Goal: Information Seeking & Learning: Learn about a topic

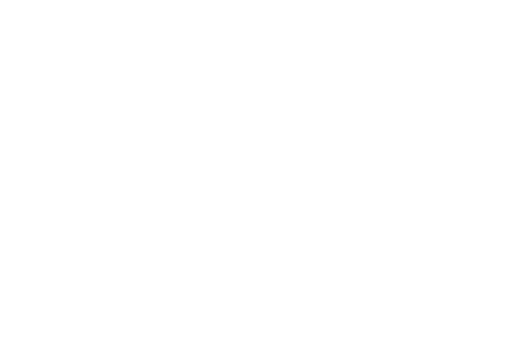
click at [203, 115] on div at bounding box center [261, 169] width 523 height 338
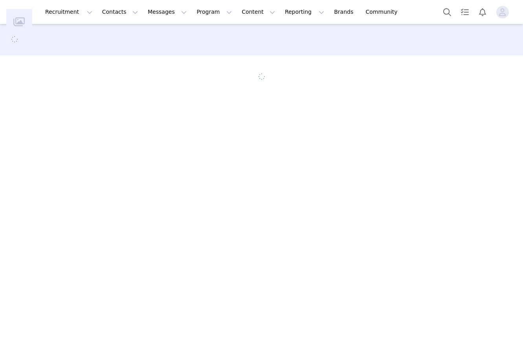
click at [206, 70] on section at bounding box center [262, 76] width 466 height 43
click at [206, 37] on div at bounding box center [261, 40] width 504 height 12
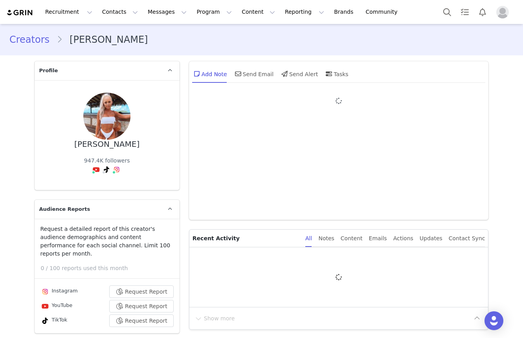
type input "+61 ([GEOGRAPHIC_DATA])"
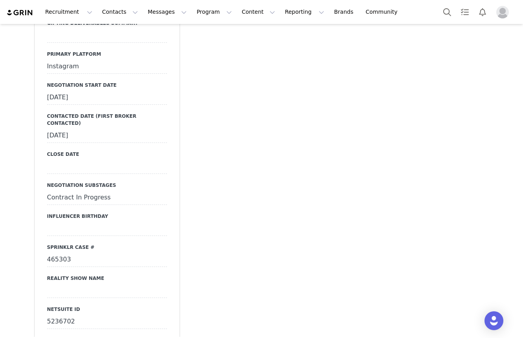
scroll to position [1266, 0]
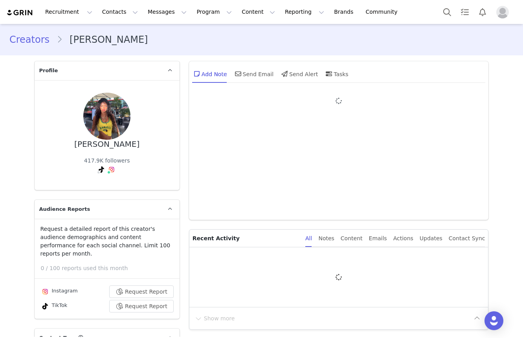
type input "+1 ([GEOGRAPHIC_DATA])"
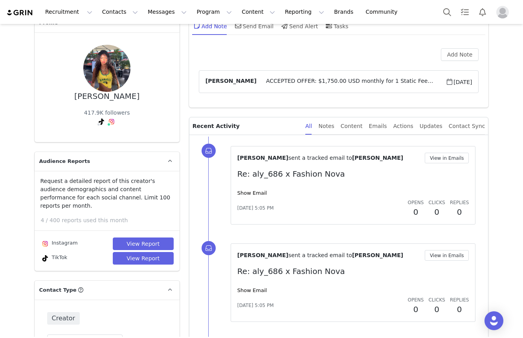
scroll to position [172, 0]
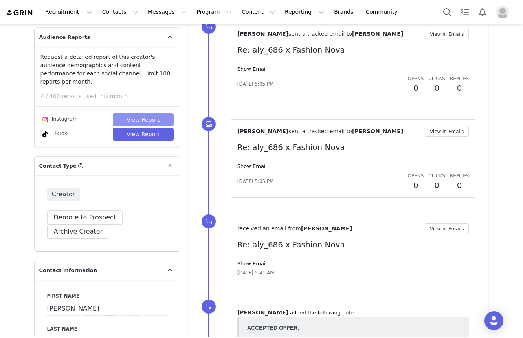
click at [153, 113] on button "View Report" at bounding box center [143, 119] width 61 height 13
click at [138, 128] on button "View Report" at bounding box center [143, 134] width 61 height 13
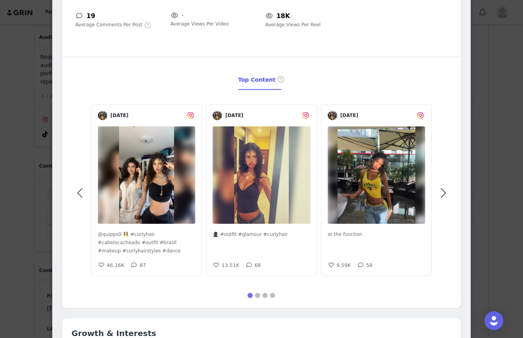
scroll to position [287, 0]
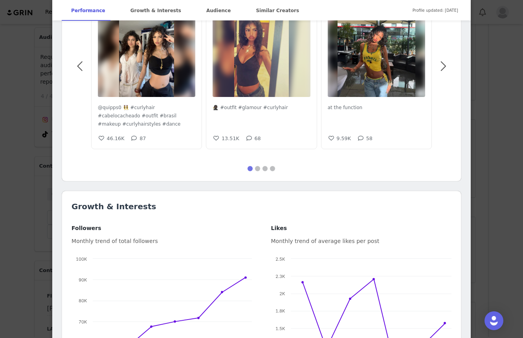
click at [23, 219] on div "[PERSON_NAME] @aly_686 parece brasileña ⭐️🤷🏽‍♀️ 💌 - [EMAIL_ADDRESS][DOMAIN_NAME…" at bounding box center [261, 169] width 523 height 338
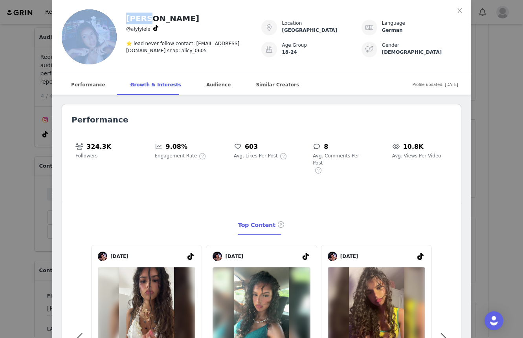
click at [23, 219] on div "[PERSON_NAME] @alylylelel ⭐️ lead never follow contact: [PERSON_NAME][EMAIL_ADD…" at bounding box center [261, 169] width 523 height 338
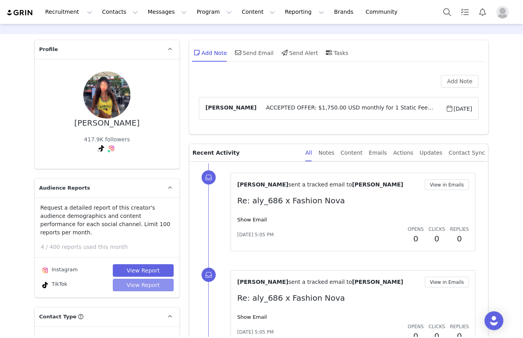
scroll to position [31, 0]
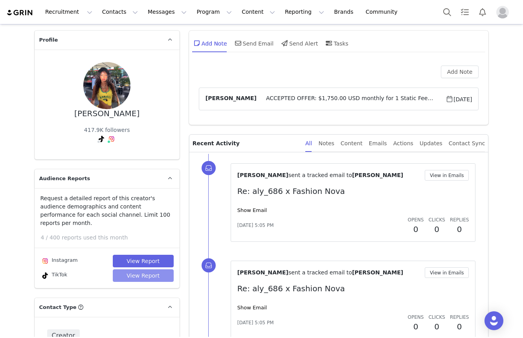
click at [130, 269] on button "View Report" at bounding box center [143, 275] width 61 height 13
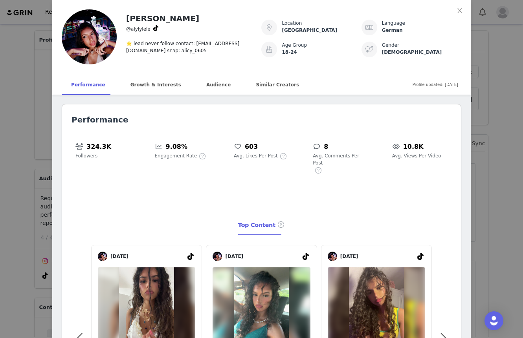
click at [179, 119] on h2 "Performance" at bounding box center [261, 120] width 380 height 12
click at [216, 29] on div "[PERSON_NAME] @alylylelel ⭐️ lead never follow contact: [PERSON_NAME][EMAIL_ADD…" at bounding box center [189, 31] width 144 height 45
click at [217, 9] on article "[PERSON_NAME] @alylylelel ⭐️ lead never follow contact: [PERSON_NAME][EMAIL_ADD…" at bounding box center [261, 37] width 418 height 74
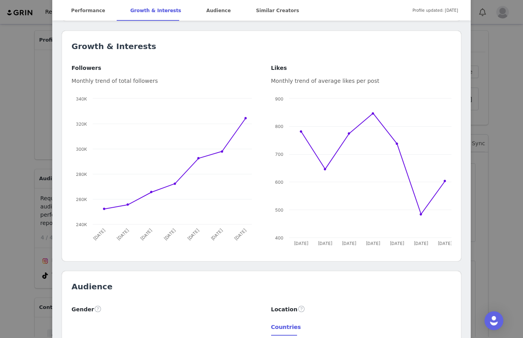
scroll to position [454, 0]
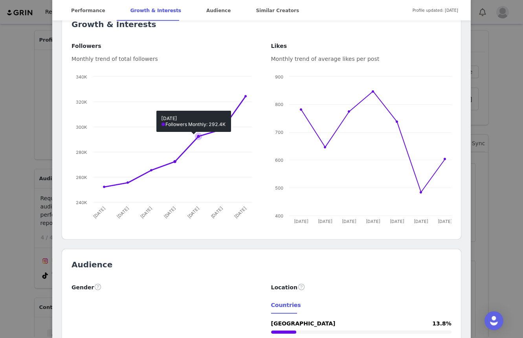
click at [201, 73] on rect at bounding box center [166, 151] width 190 height 157
click at [202, 54] on div "Followers Monthly trend of total followers Created with Highcharts 9.3.3 Chart …" at bounding box center [161, 136] width 199 height 188
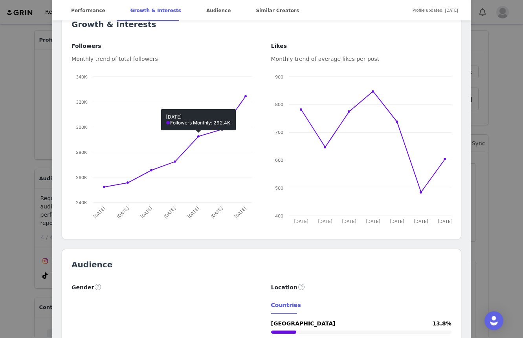
click at [204, 55] on div "Monthly trend of total followers" at bounding box center [161, 59] width 180 height 8
click at [204, 42] on div "Followers" at bounding box center [161, 46] width 180 height 8
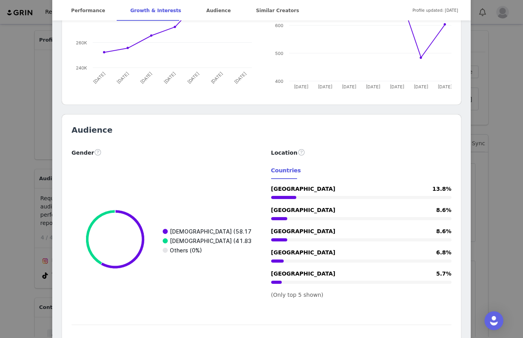
scroll to position [597, 0]
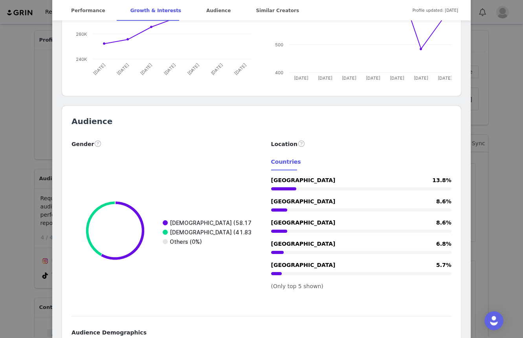
click at [232, 139] on div "Gender" at bounding box center [161, 143] width 180 height 9
click at [231, 116] on div "Audience Gender Created with Highcharts 9.3.3 Chart title [DEMOGRAPHIC_DATA] (5…" at bounding box center [261, 325] width 398 height 439
click at [232, 115] on h2 "Audience" at bounding box center [261, 121] width 380 height 12
click at [228, 106] on div "Audience Gender Created with Highcharts 9.3.3 Chart title [DEMOGRAPHIC_DATA] (5…" at bounding box center [261, 325] width 398 height 439
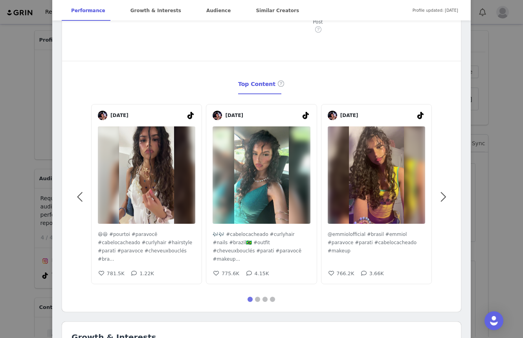
scroll to position [0, 0]
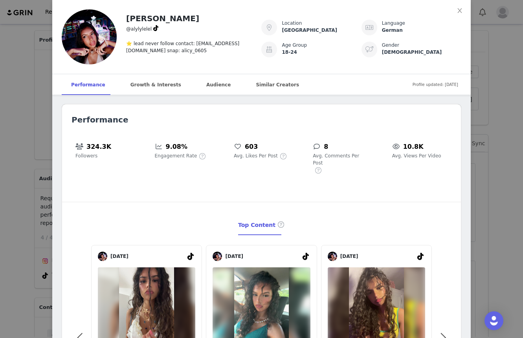
click at [197, 85] on div "Audience" at bounding box center [218, 84] width 43 height 21
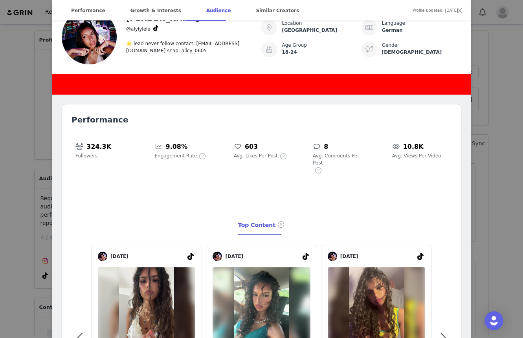
scroll to position [659, 0]
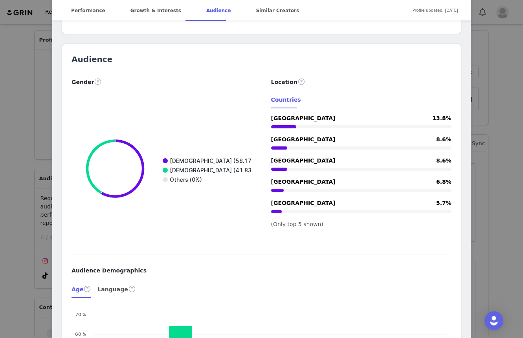
click at [160, 91] on rect at bounding box center [166, 169] width 190 height 157
click at [246, 11] on div "Similar Creators" at bounding box center [277, 10] width 62 height 21
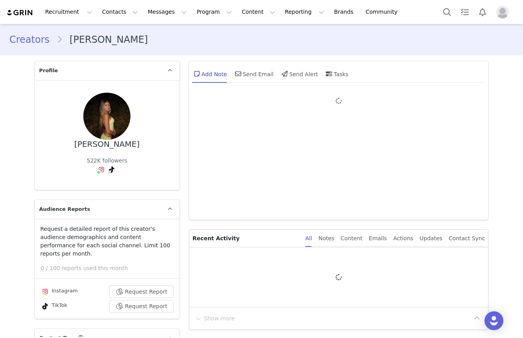
type input "+1 ([GEOGRAPHIC_DATA])"
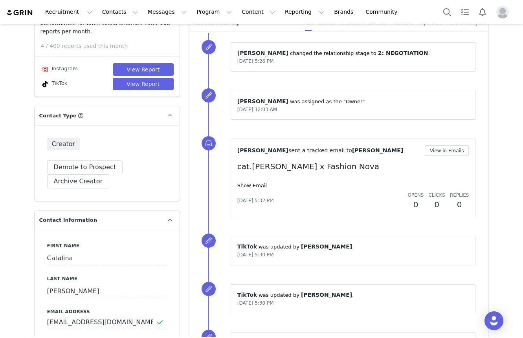
scroll to position [214, 0]
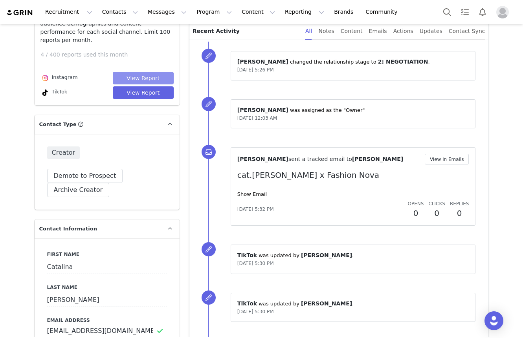
click at [129, 72] on button "View Report" at bounding box center [143, 78] width 61 height 13
click at [132, 80] on body "Recruitment Recruitment Creator Search Curated Lists Landing Pages Web Extensio…" at bounding box center [261, 169] width 523 height 338
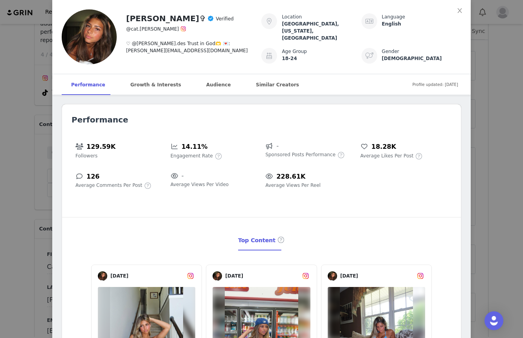
click at [9, 109] on div "Catalina Pisciotta✞ Verified @cat.pisciotta ♡ @nicky.des Trust in God🫶 💌: catal…" at bounding box center [261, 169] width 523 height 338
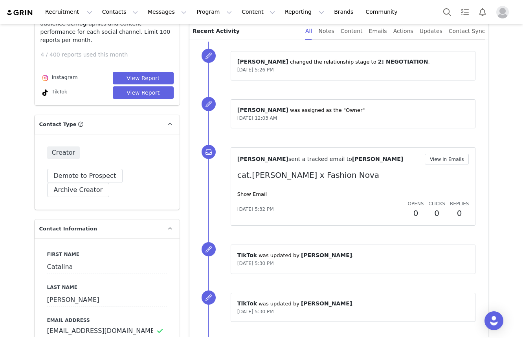
click at [14, 104] on body "Recruitment Recruitment Creator Search Curated Lists Landing Pages Web Extensio…" at bounding box center [261, 169] width 523 height 338
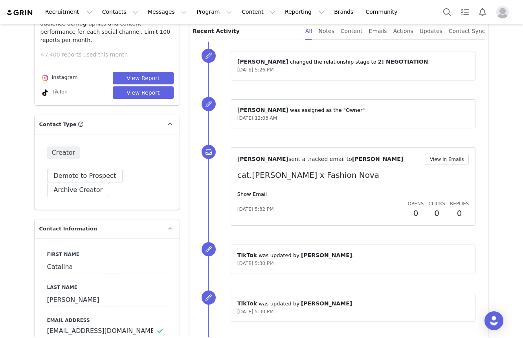
click at [142, 72] on button "View Report" at bounding box center [143, 78] width 61 height 13
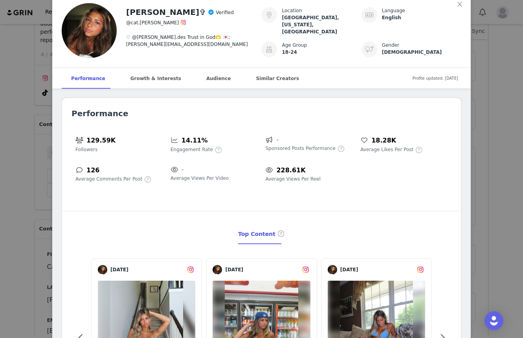
scroll to position [0, 0]
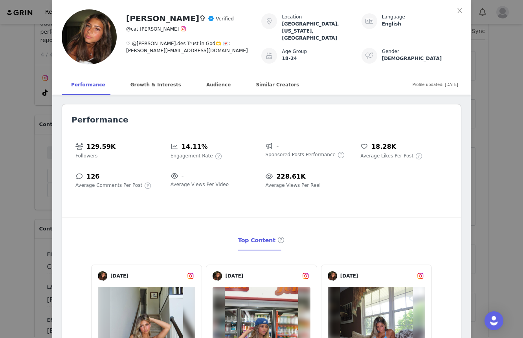
click at [504, 64] on div "Catalina Pisciotta✞ Verified @cat.pisciotta ♡ @nicky.des Trust in God🫶 💌: catal…" at bounding box center [261, 169] width 523 height 338
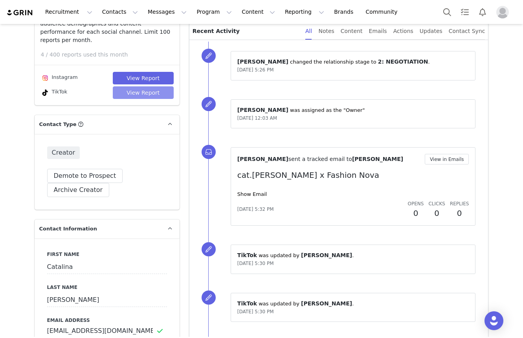
click at [171, 86] on button "View Report" at bounding box center [143, 92] width 61 height 13
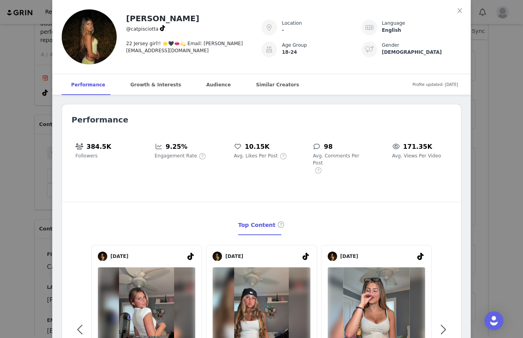
click at [458, 146] on div "Performance 384.5K Followers 9.25% Engagement Rate 10.15K Avg. Likes Per Post 9…" at bounding box center [261, 270] width 398 height 332
click at [455, 153] on div "Performance 384.5K Followers 9.25% Engagement Rate 10.15K Avg. Likes Per Post 9…" at bounding box center [261, 270] width 398 height 332
click at [457, 150] on div "Performance 384.5K Followers 9.25% Engagement Rate 10.15K Avg. Likes Per Post 9…" at bounding box center [261, 270] width 398 height 332
click at [457, 149] on div "Performance 384.5K Followers 9.25% Engagement Rate 10.15K Avg. Likes Per Post 9…" at bounding box center [261, 270] width 398 height 332
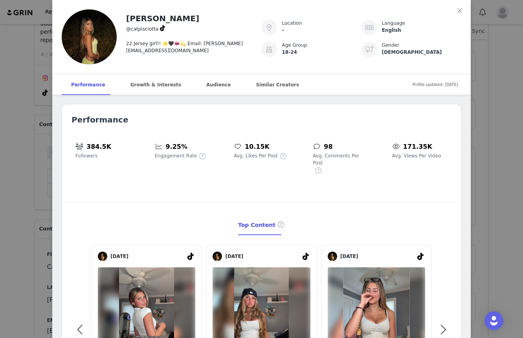
click at [452, 135] on div "Performance 384.5K Followers 9.25% Engagement Rate 10.15K Avg. Likes Per Post 9…" at bounding box center [261, 270] width 398 height 332
click at [452, 127] on div "Performance 384.5K Followers 9.25% Engagement Rate 10.15K Avg. Likes Per Post 9…" at bounding box center [261, 270] width 398 height 332
click at [451, 115] on div "Performance 384.5K Followers 9.25% Engagement Rate 10.15K Avg. Likes Per Post 9…" at bounding box center [261, 270] width 398 height 332
click at [450, 110] on div "Performance 384.5K Followers 9.25% Engagement Rate 10.15K Avg. Likes Per Post 9…" at bounding box center [261, 270] width 398 height 332
